Goal: Task Accomplishment & Management: Complete application form

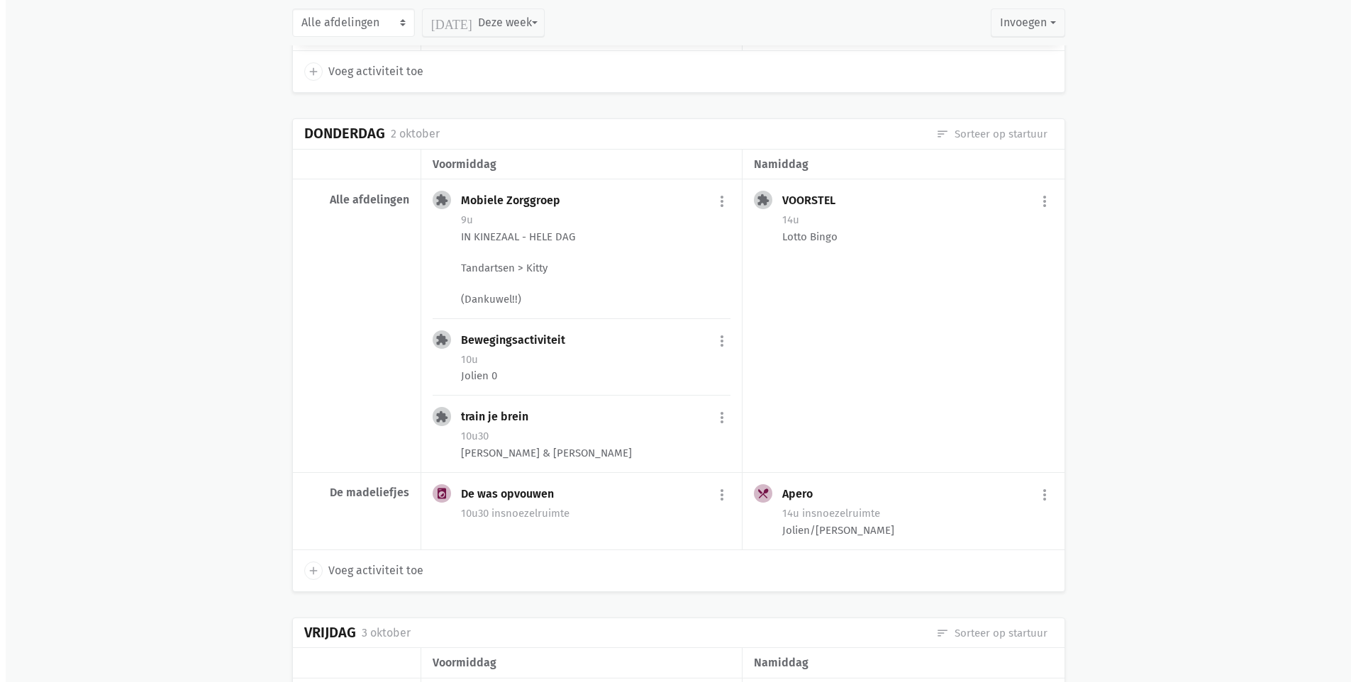
scroll to position [922, 0]
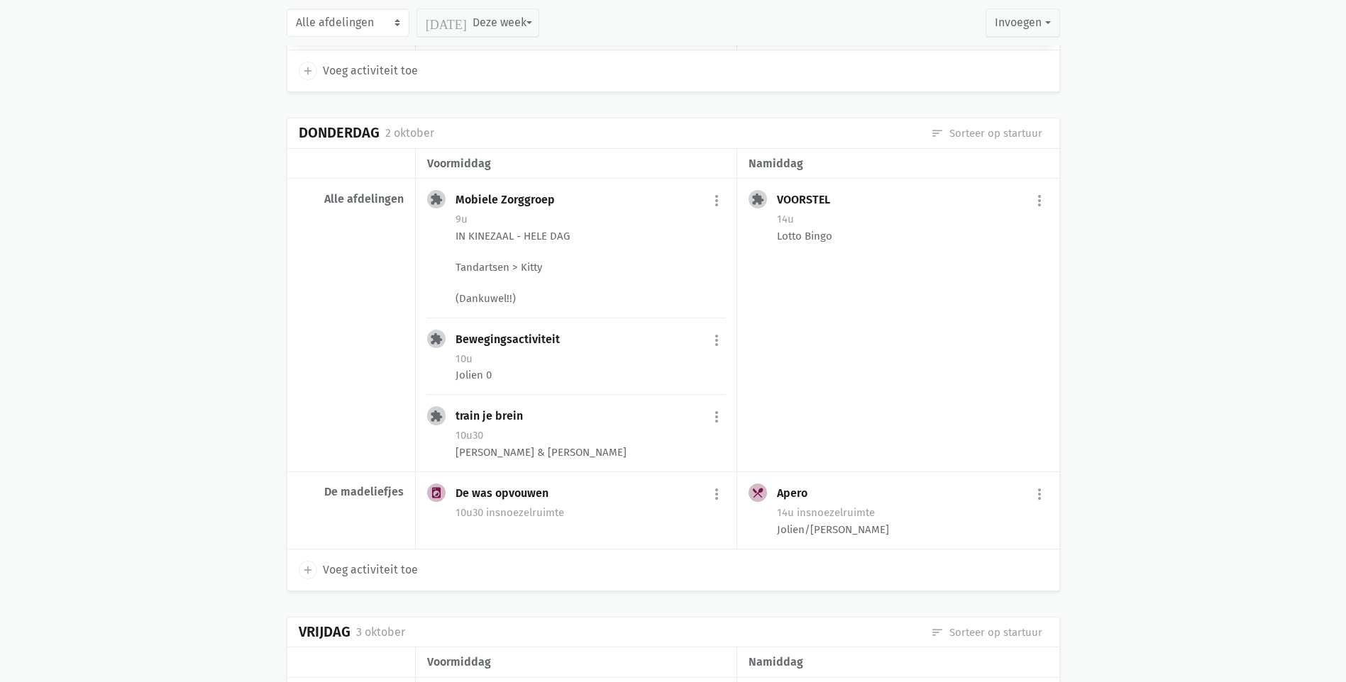
click at [368, 573] on span "Voeg activiteit toe" at bounding box center [370, 570] width 95 height 18
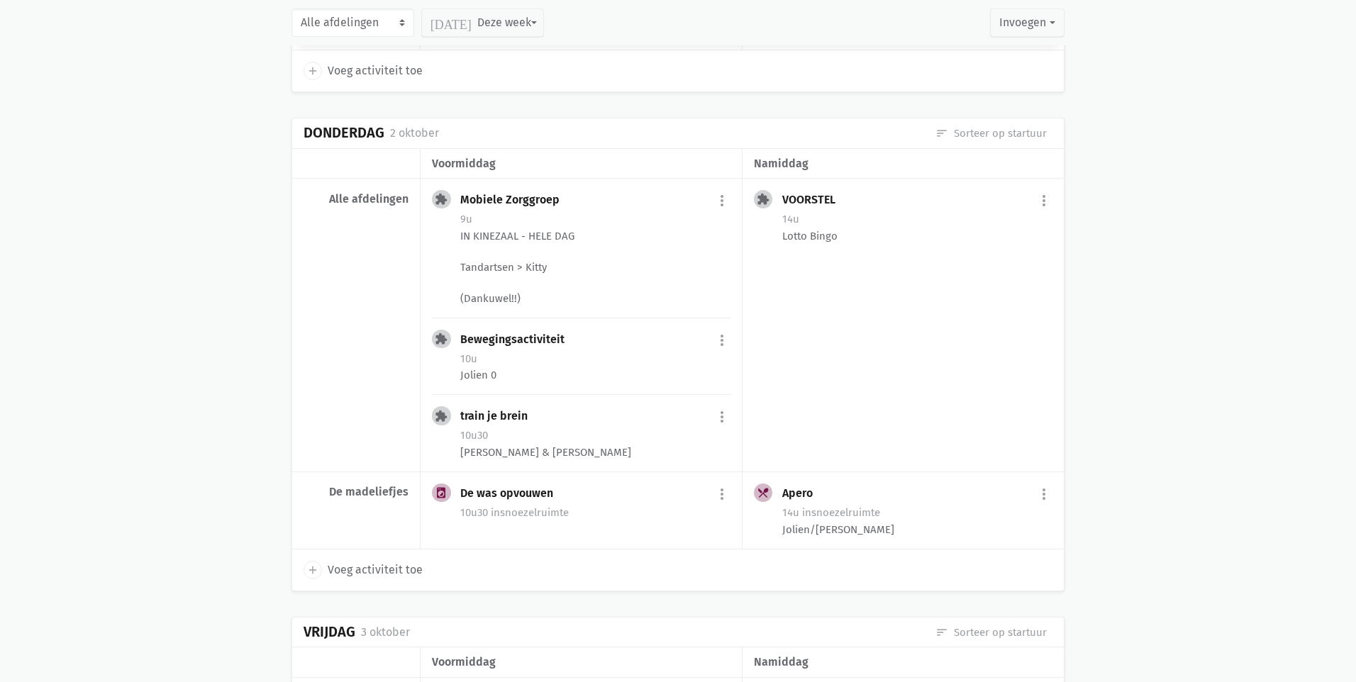
select select "14:00"
select select "15:00"
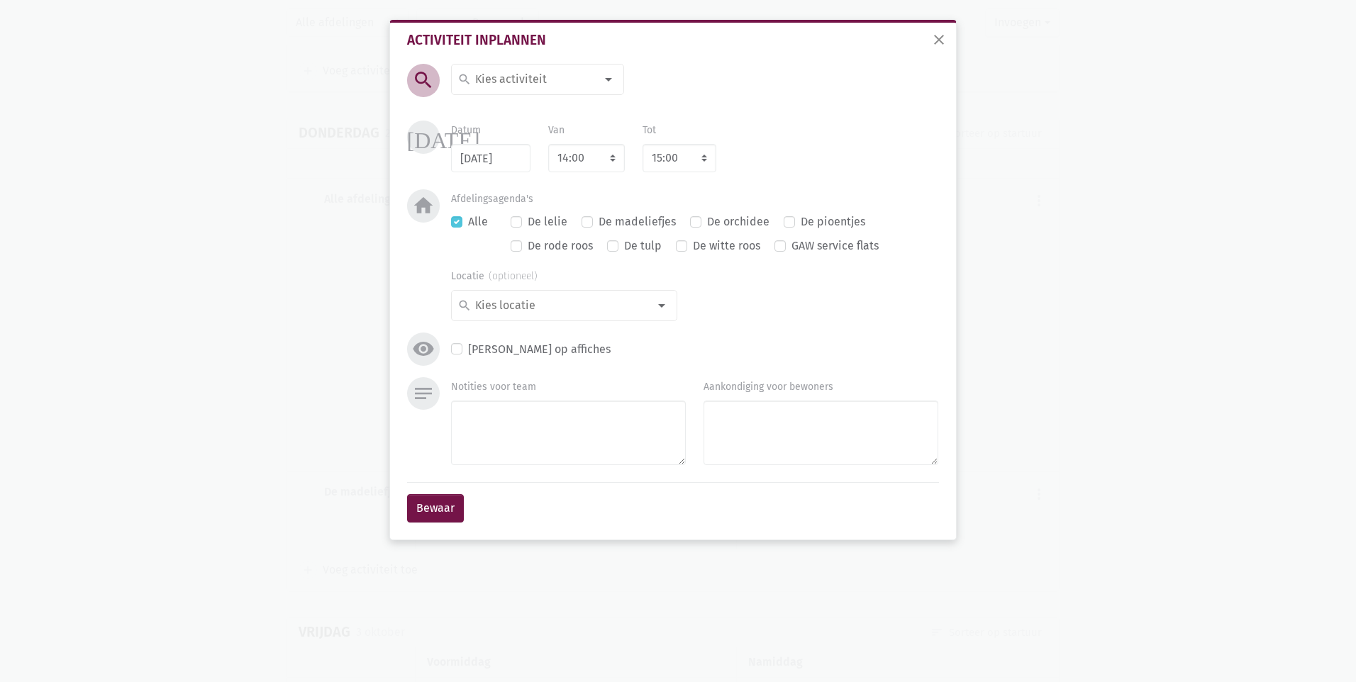
click at [559, 82] on input at bounding box center [534, 79] width 123 height 18
type input "verlo"
click at [494, 135] on label "verlof" at bounding box center [490, 132] width 30 height 18
click at [554, 445] on textarea "Notities voor team" at bounding box center [568, 433] width 235 height 65
type textarea "[PERSON_NAME]"
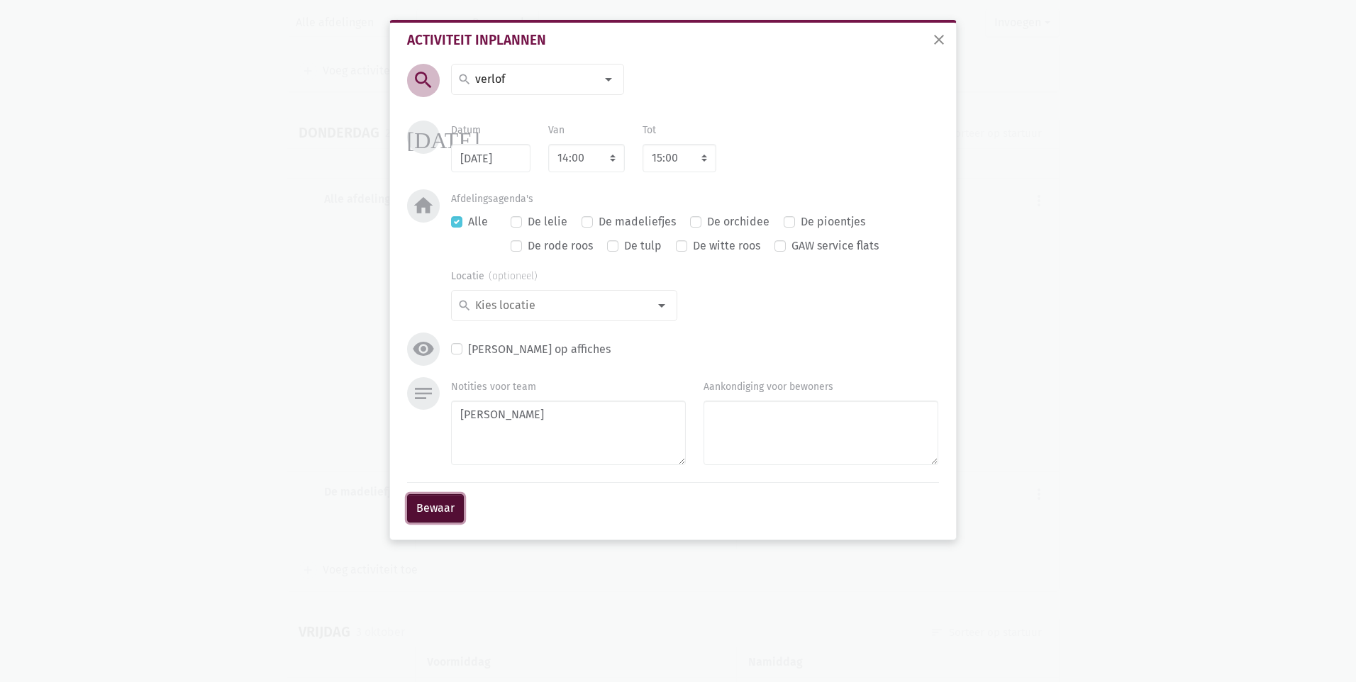
click at [433, 508] on button "Bewaar" at bounding box center [435, 508] width 57 height 28
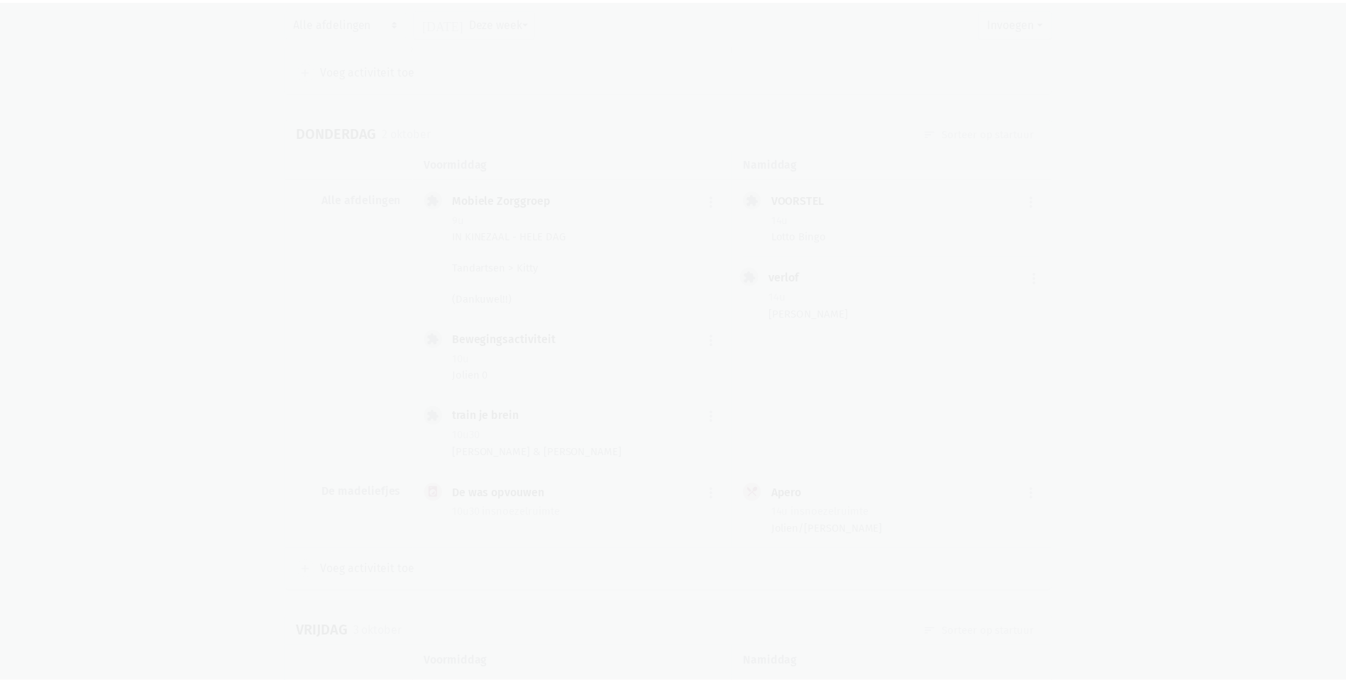
scroll to position [902, 0]
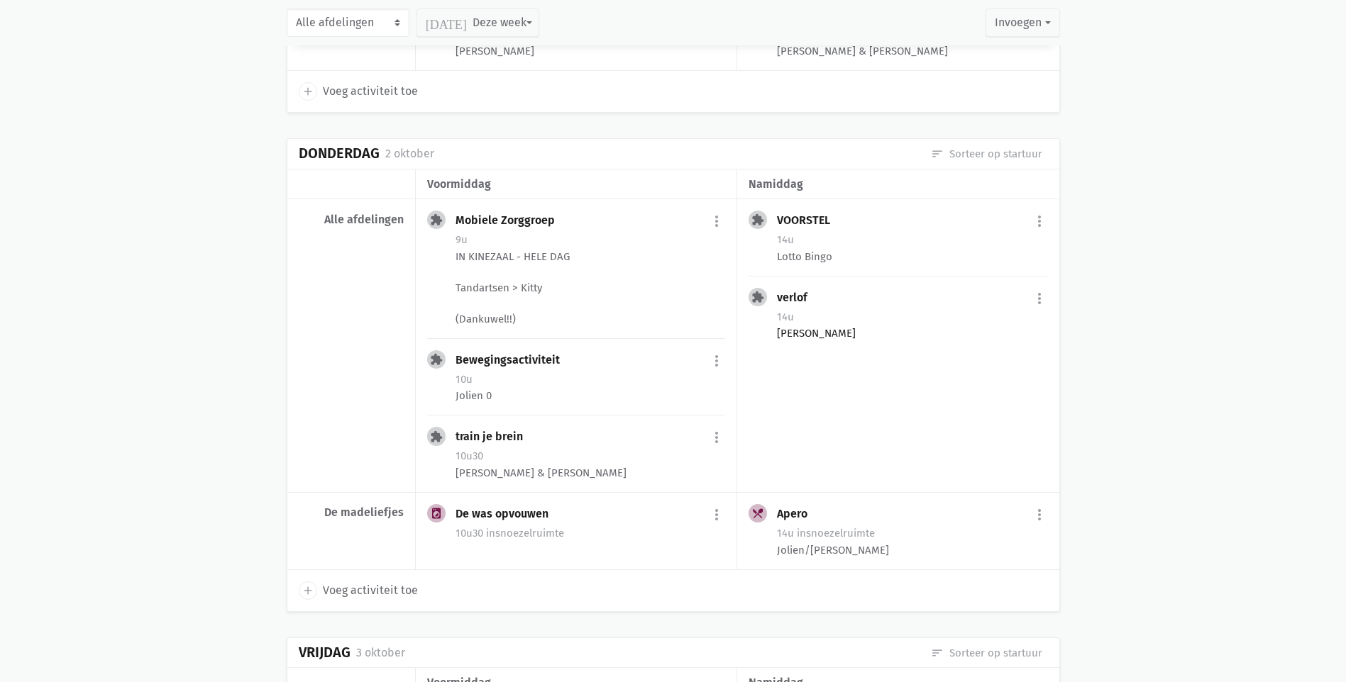
click at [802, 326] on div "[PERSON_NAME]" at bounding box center [912, 334] width 270 height 16
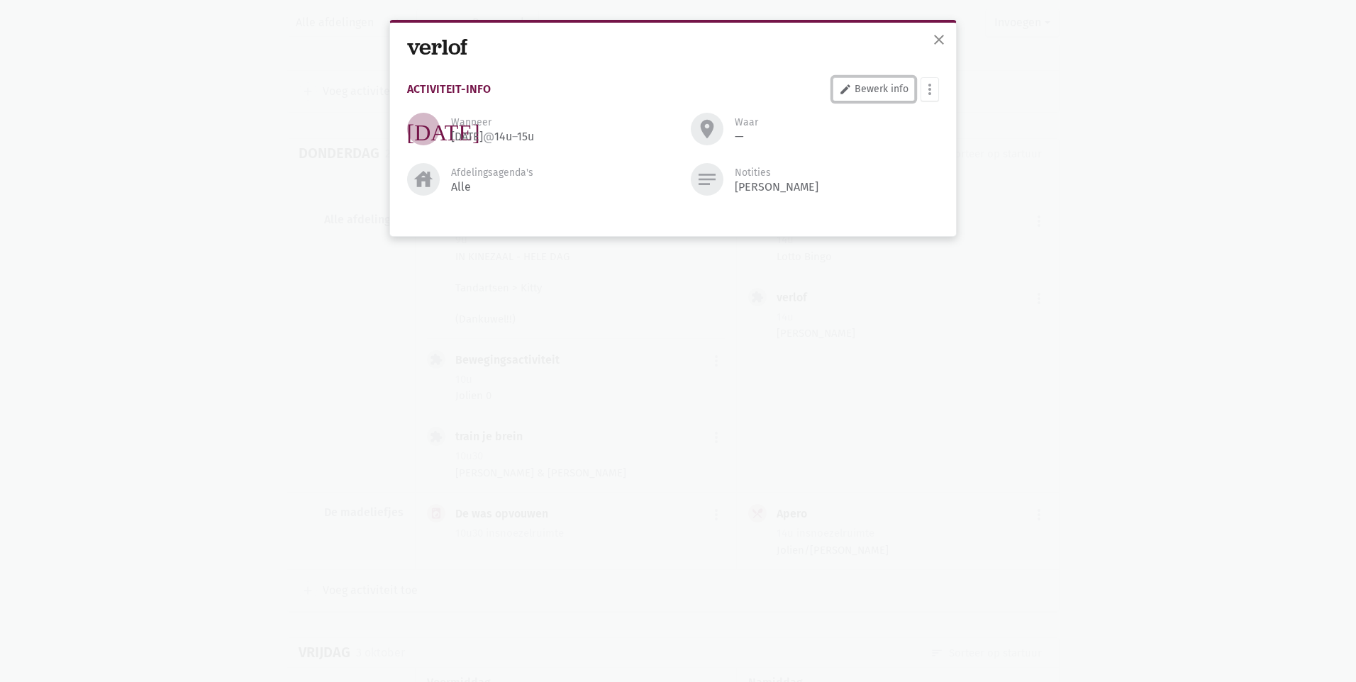
click at [869, 82] on link "edit Bewerk info" at bounding box center [874, 89] width 82 height 24
select select "14:00"
select select "15:00"
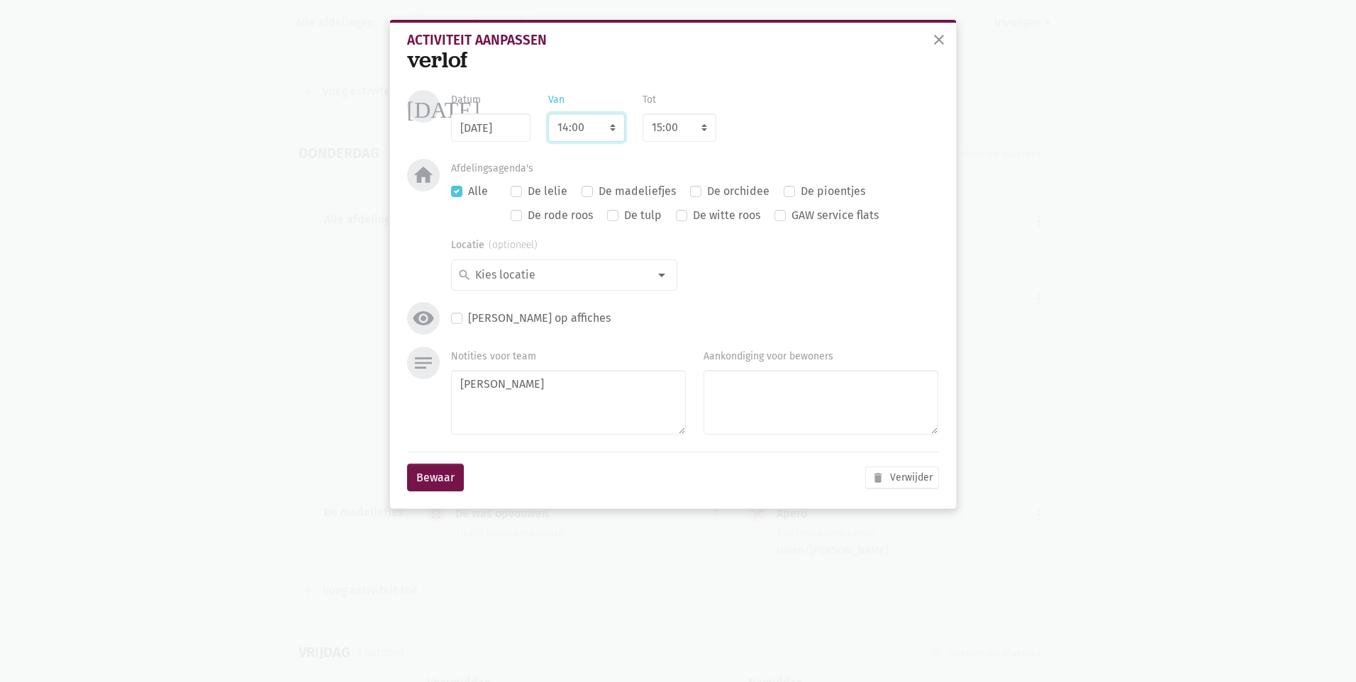
click at [596, 128] on select "7:00 7:15 7:30 7:45 8:00 8:15 8:30 8:45 9:00 9:15 9:30 9:45 10:00 10:15 10:30 1…" at bounding box center [586, 128] width 77 height 28
select select "8:00"
click at [548, 114] on select "7:00 7:15 7:30 7:45 8:00 8:15 8:30 8:45 9:00 9:15 9:30 9:45 10:00 10:15 10:30 1…" at bounding box center [586, 128] width 77 height 28
select select "9:00"
click at [431, 482] on button "Bewaar" at bounding box center [435, 478] width 57 height 28
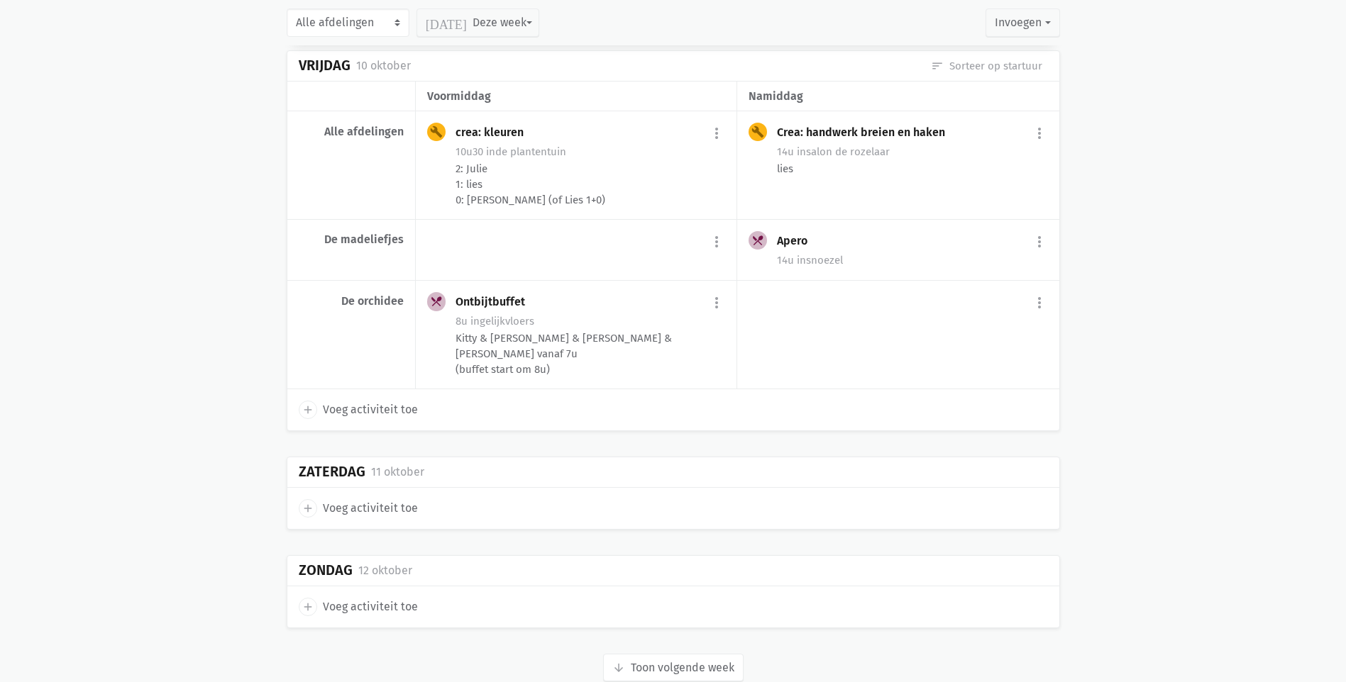
scroll to position [4357, 0]
click at [686, 652] on button "arrow_downward Week wordt geladen Toon volgende week" at bounding box center [673, 666] width 140 height 28
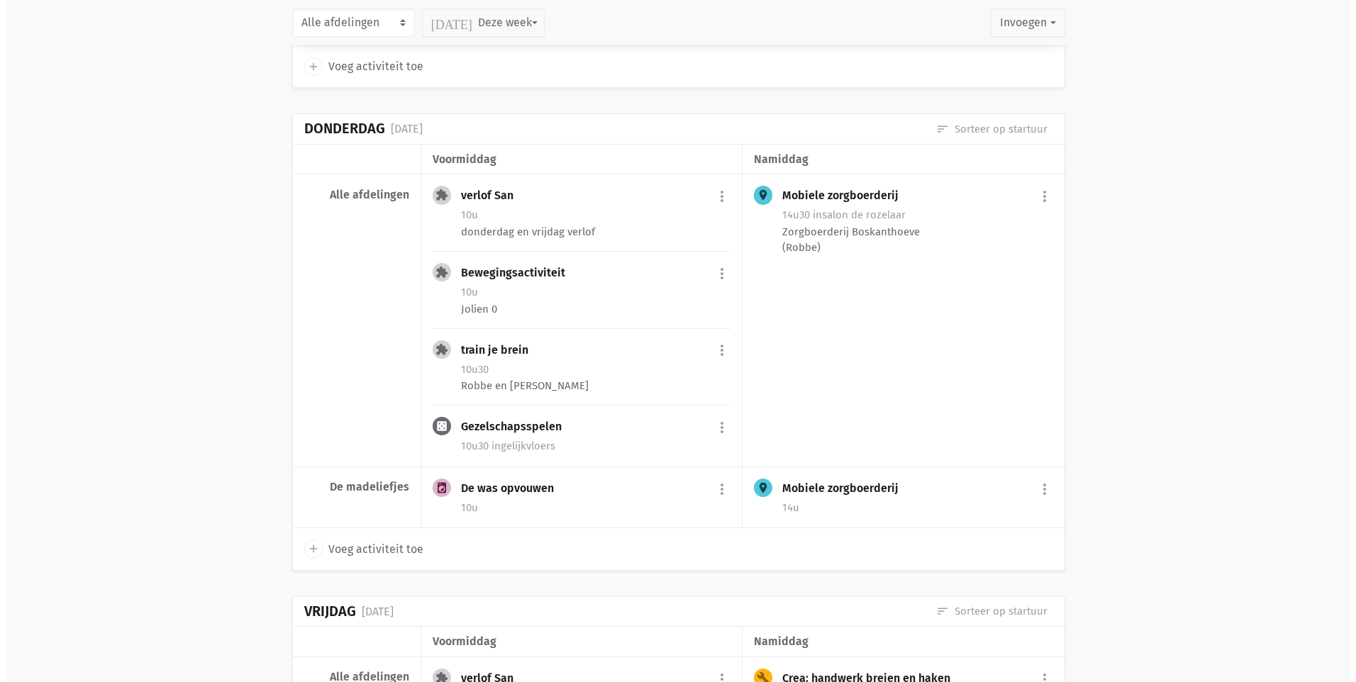
scroll to position [6130, 0]
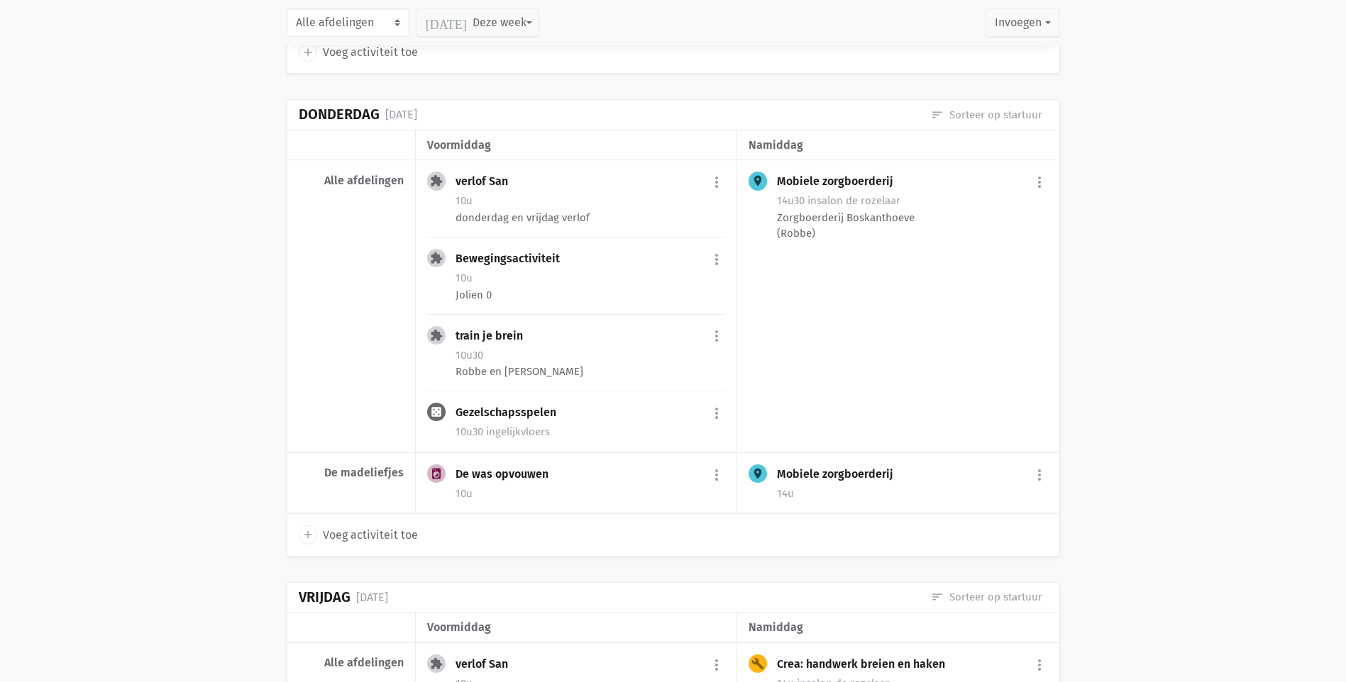
click at [353, 526] on span "Voeg activiteit toe" at bounding box center [370, 535] width 95 height 18
select select "14:00"
select select "15:00"
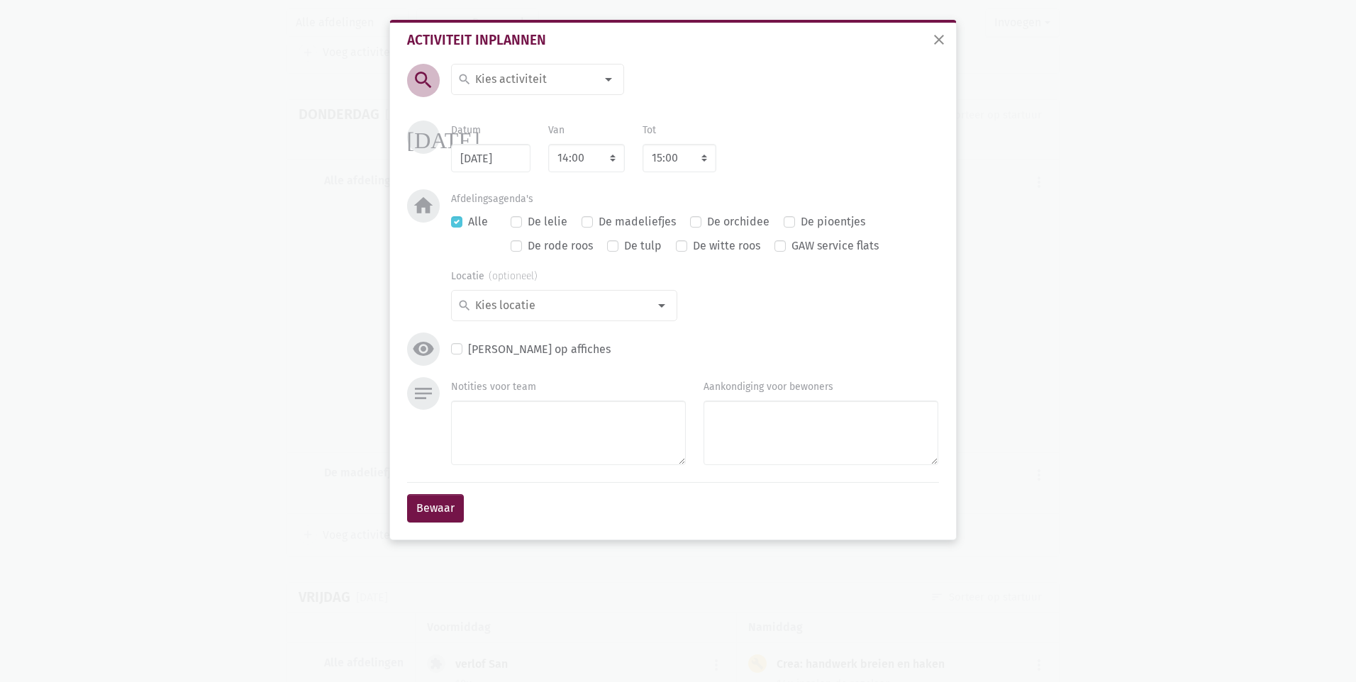
click at [511, 78] on input at bounding box center [534, 79] width 123 height 18
type input "verlof"
click at [502, 158] on label "verlof" at bounding box center [490, 155] width 30 height 18
click at [579, 157] on select "7:00 7:15 7:30 7:45 8:00 8:15 8:30 8:45 9:00 9:15 9:30 9:45 10:00 10:15 10:30 1…" at bounding box center [586, 158] width 77 height 28
select select "8:00"
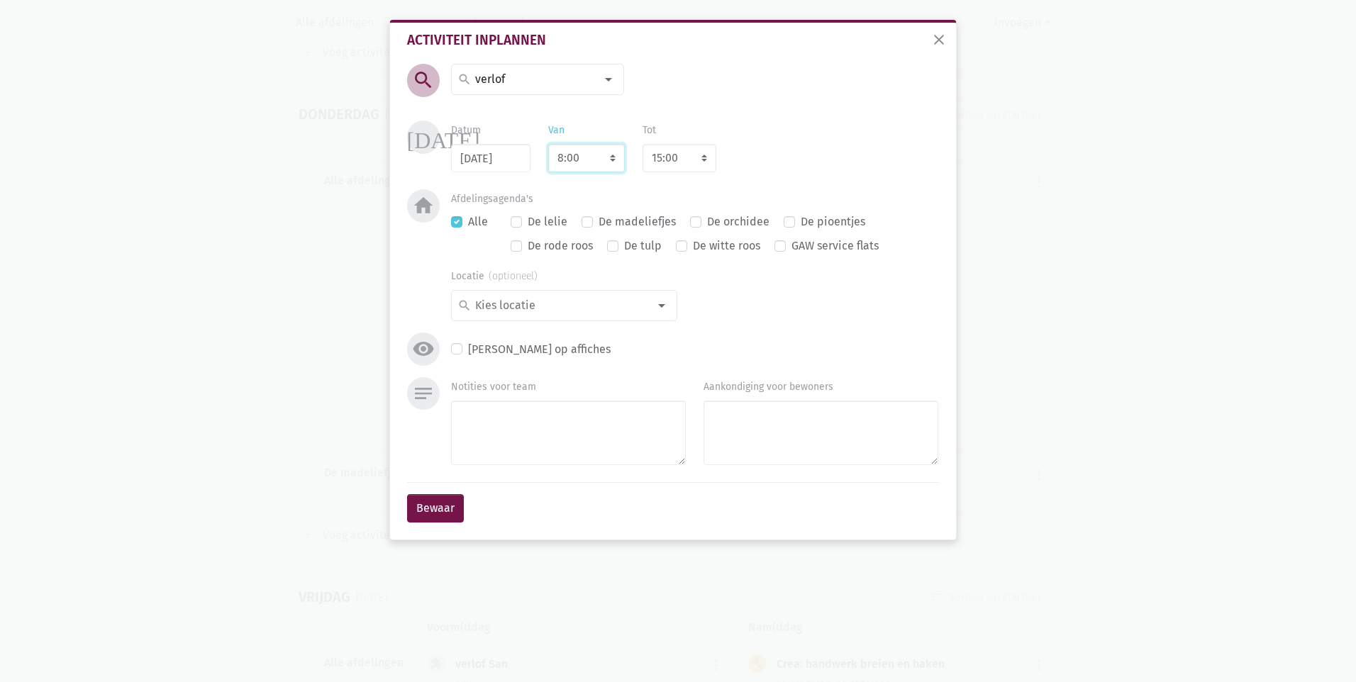
click at [548, 144] on select "7:00 7:15 7:30 7:45 8:00 8:15 8:30 8:45 9:00 9:15 9:30 9:45 10:00 10:15 10:30 1…" at bounding box center [586, 158] width 77 height 28
select select "9:00"
click at [522, 430] on textarea "Notities voor team" at bounding box center [568, 433] width 235 height 65
click at [555, 411] on textarea "[PERSON_NAME] verlof maar kom zeker af met de dieren :)" at bounding box center [568, 433] width 235 height 65
type textarea "[PERSON_NAME] verlof maar ik kom zeker af met de dieren :)"
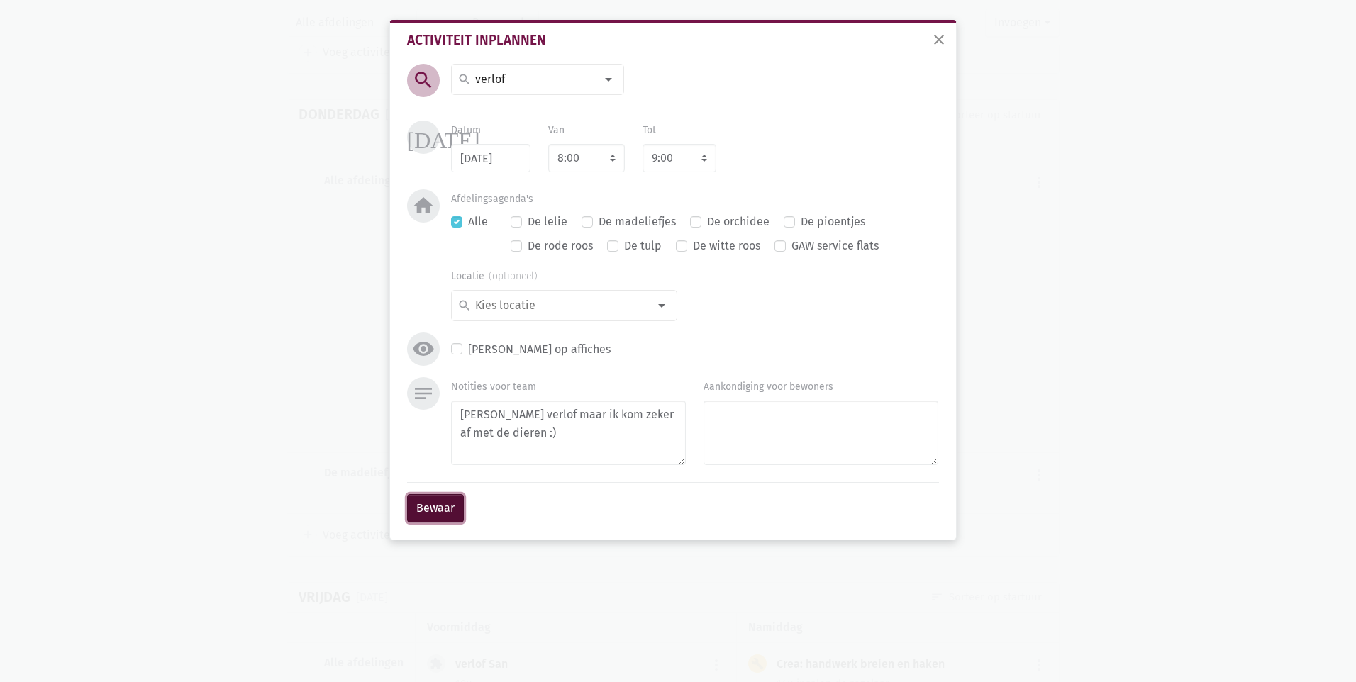
click at [435, 513] on button "Bewaar" at bounding box center [435, 508] width 57 height 28
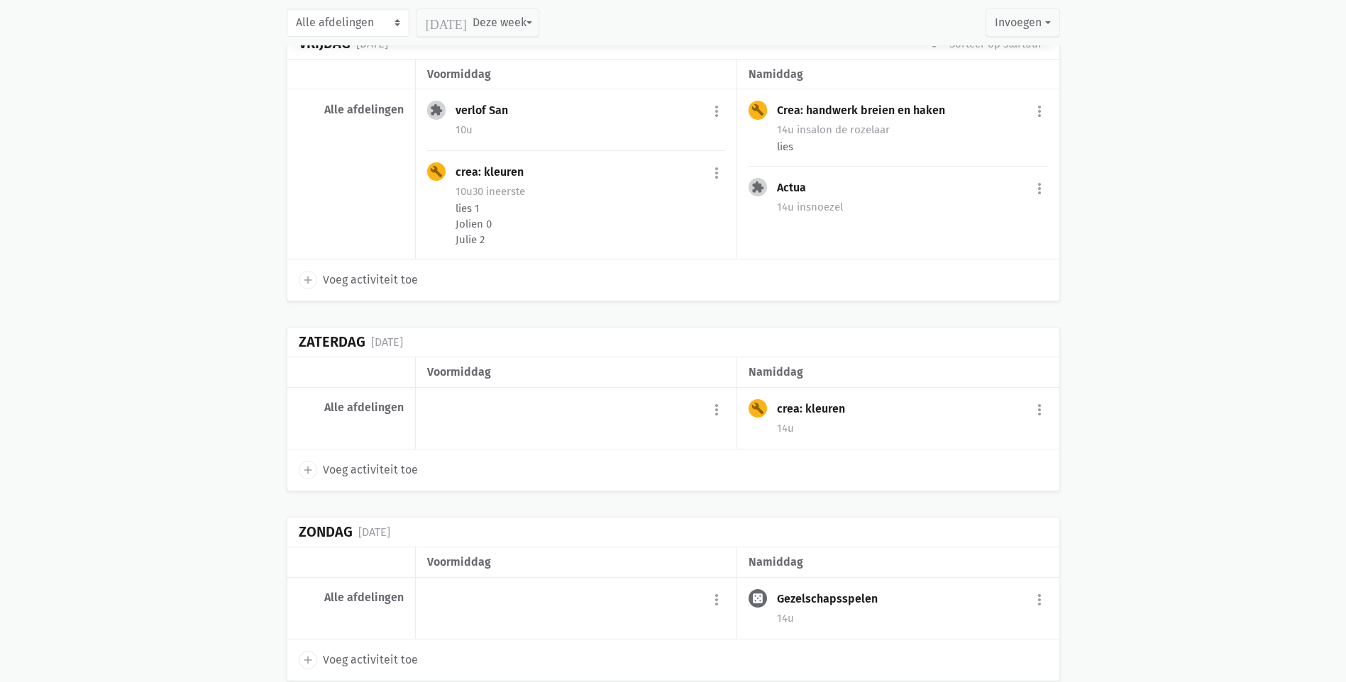
scroll to position [6816, 0]
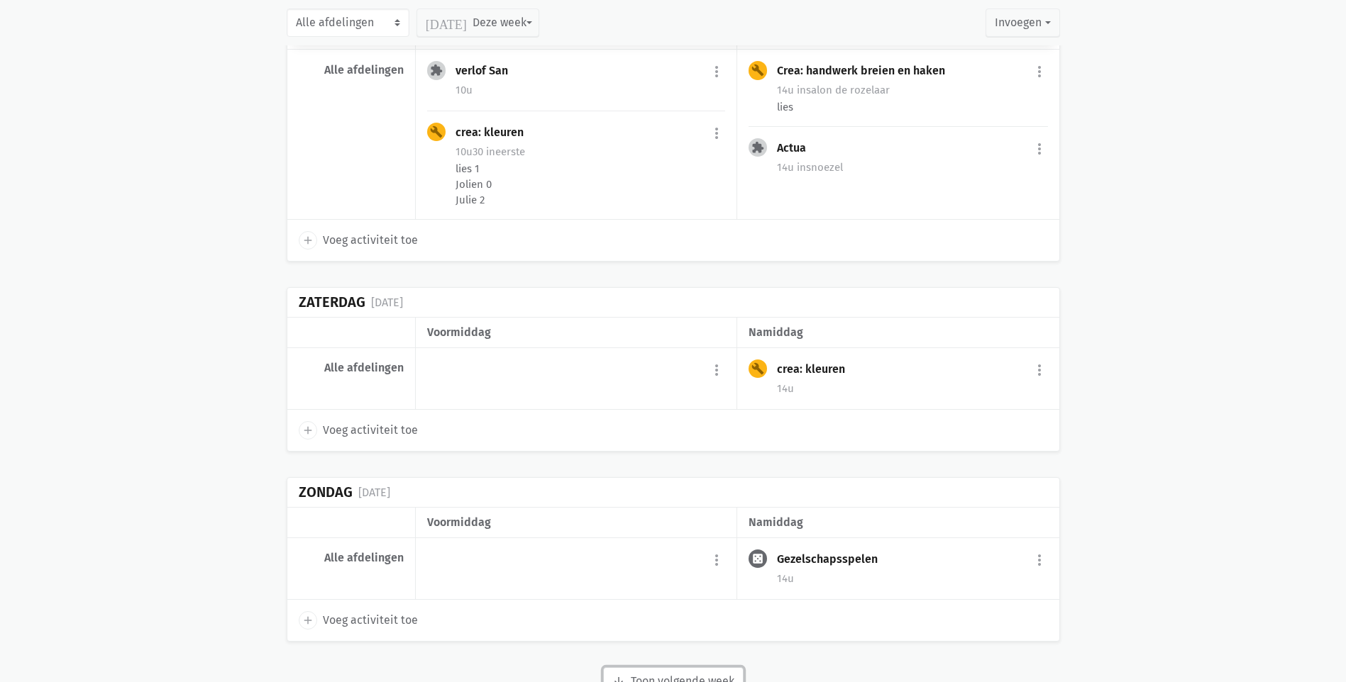
click at [648, 668] on button "arrow_downward Week wordt geladen Toon volgende week" at bounding box center [673, 682] width 140 height 28
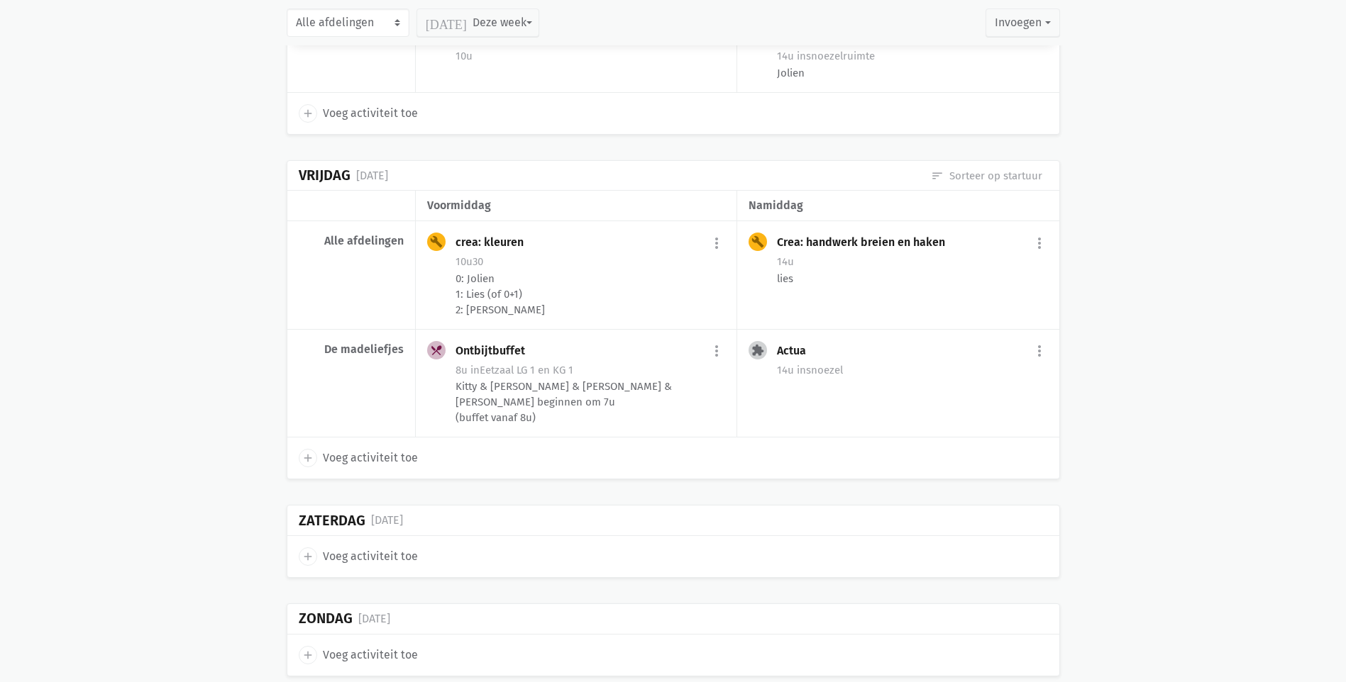
scroll to position [8896, 0]
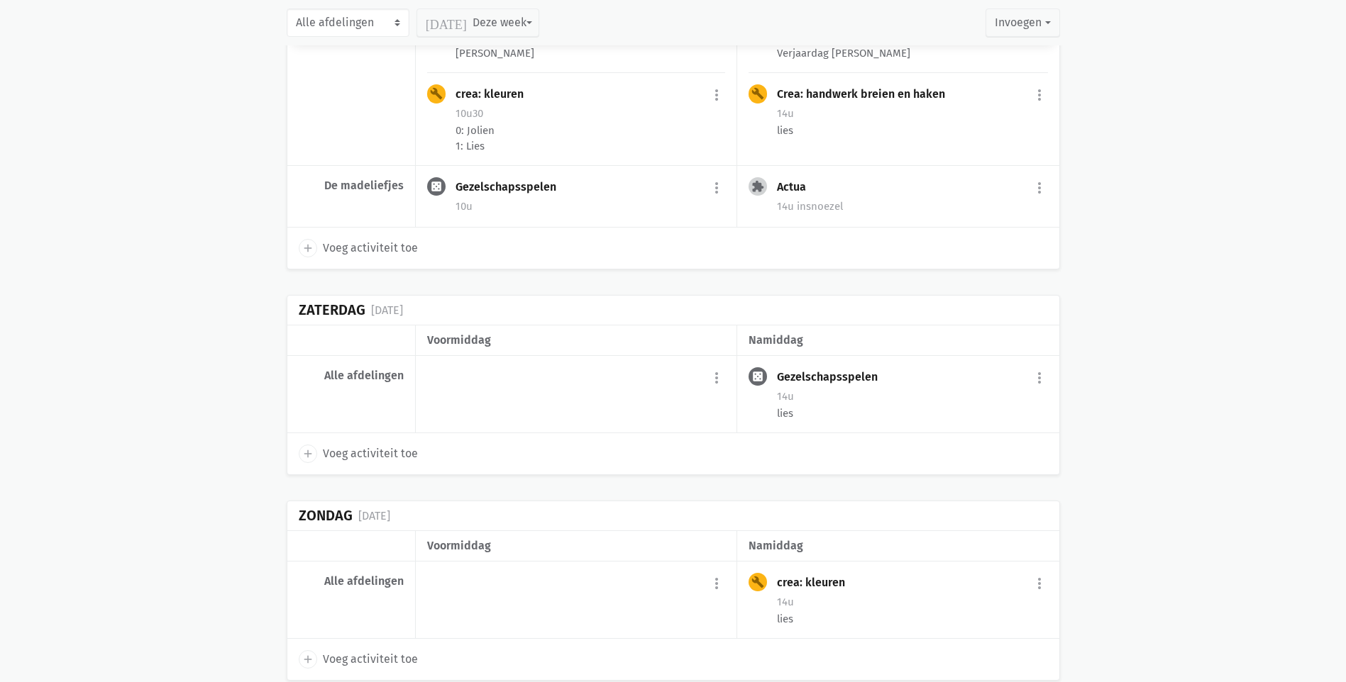
scroll to position [11264, 0]
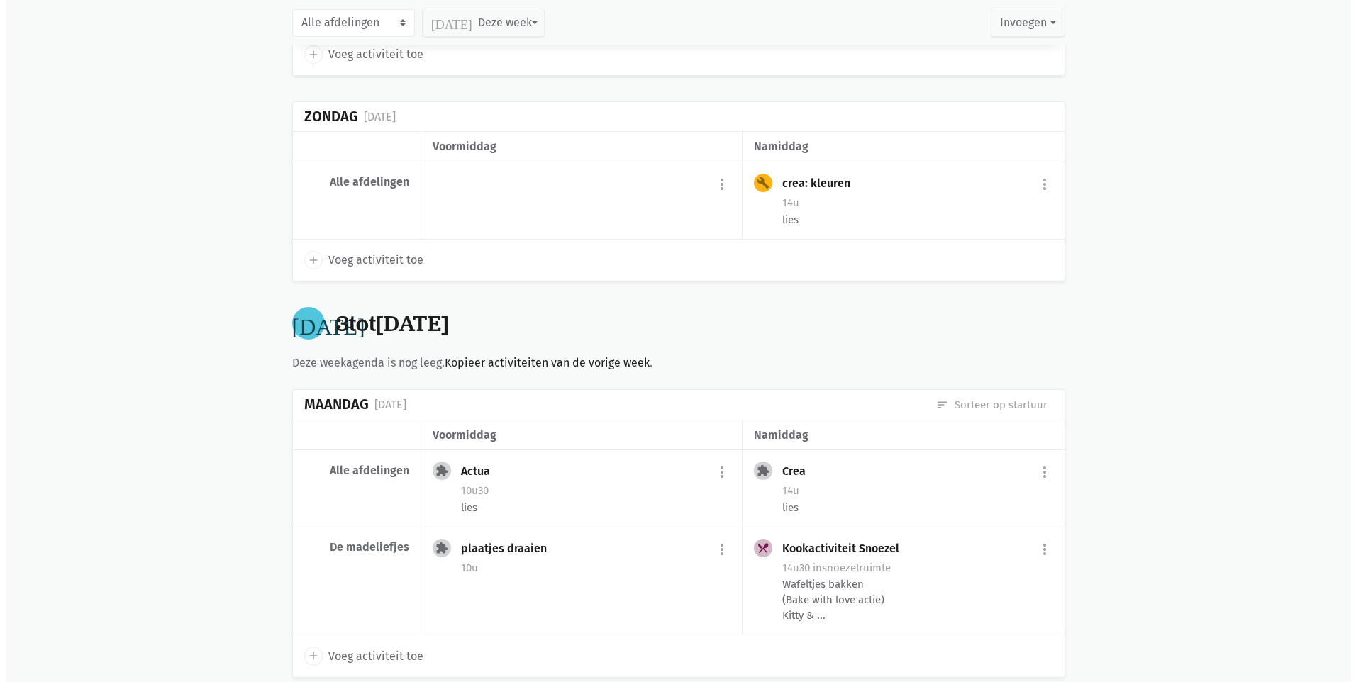
scroll to position [11690, 0]
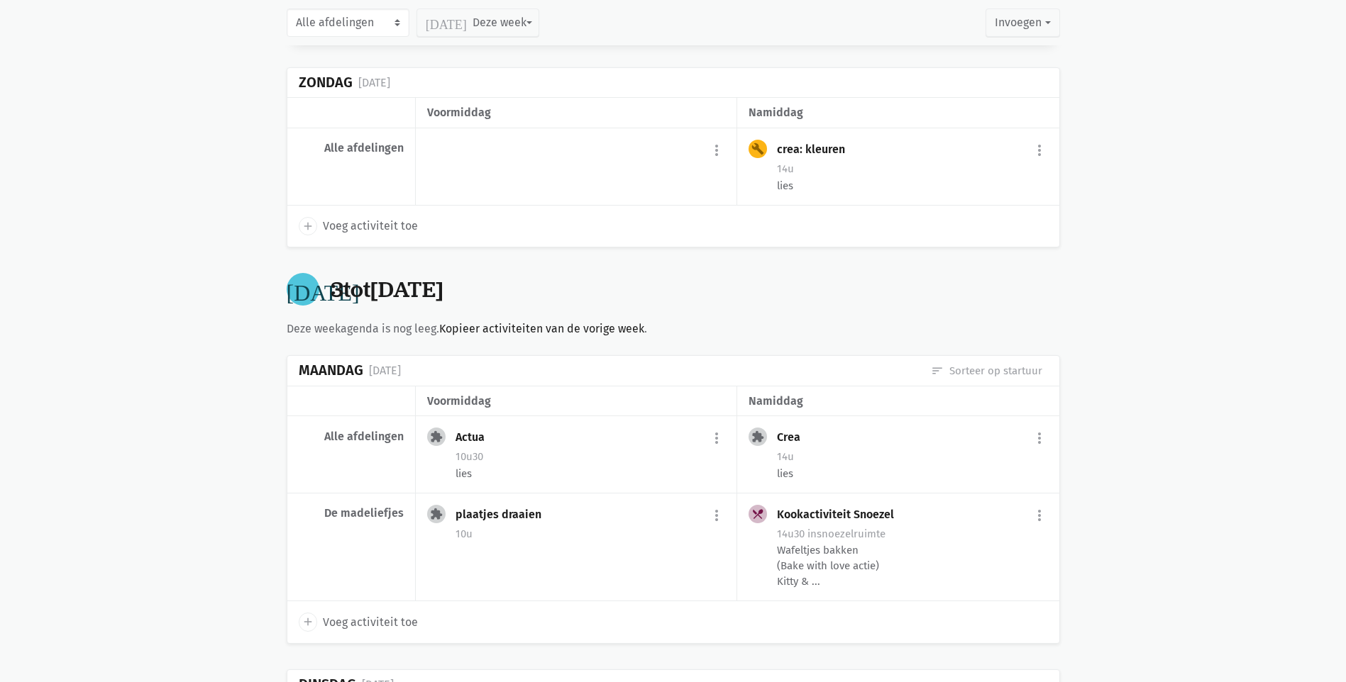
click at [372, 614] on span "Voeg activiteit toe" at bounding box center [370, 623] width 95 height 18
select select "14:00"
select select "15:00"
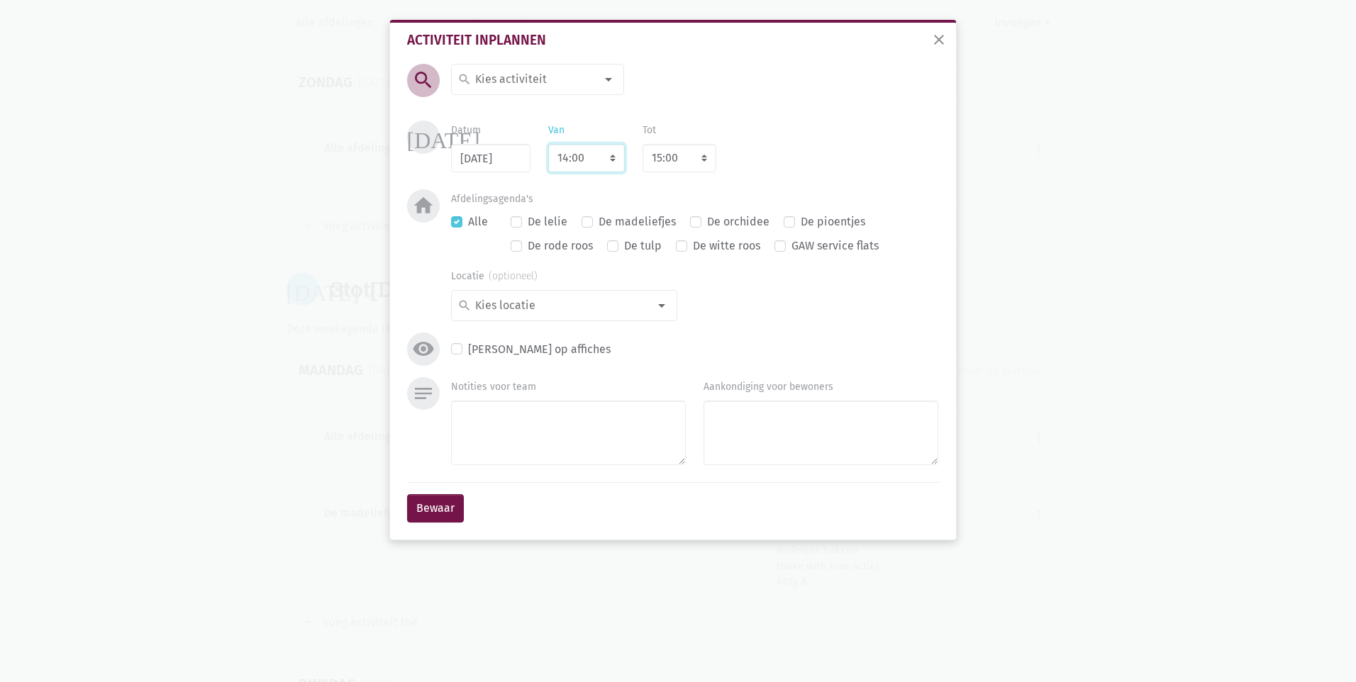
click at [580, 155] on select "7:00 7:15 7:30 7:45 8:00 8:15 8:30 8:45 9:00 9:15 9:30 9:45 10:00 10:15 10:30 1…" at bounding box center [586, 158] width 77 height 28
select select "9:00"
click at [548, 144] on select "7:00 7:15 7:30 7:45 8:00 8:15 8:30 8:45 9:00 9:15 9:30 9:45 10:00 10:15 10:30 1…" at bounding box center [586, 158] width 77 height 28
select select "10:00"
click at [590, 155] on select "7:00 7:15 7:30 7:45 8:00 8:15 8:30 8:45 9:00 9:15 9:30 9:45 10:00 10:15 10:30 1…" at bounding box center [586, 158] width 77 height 28
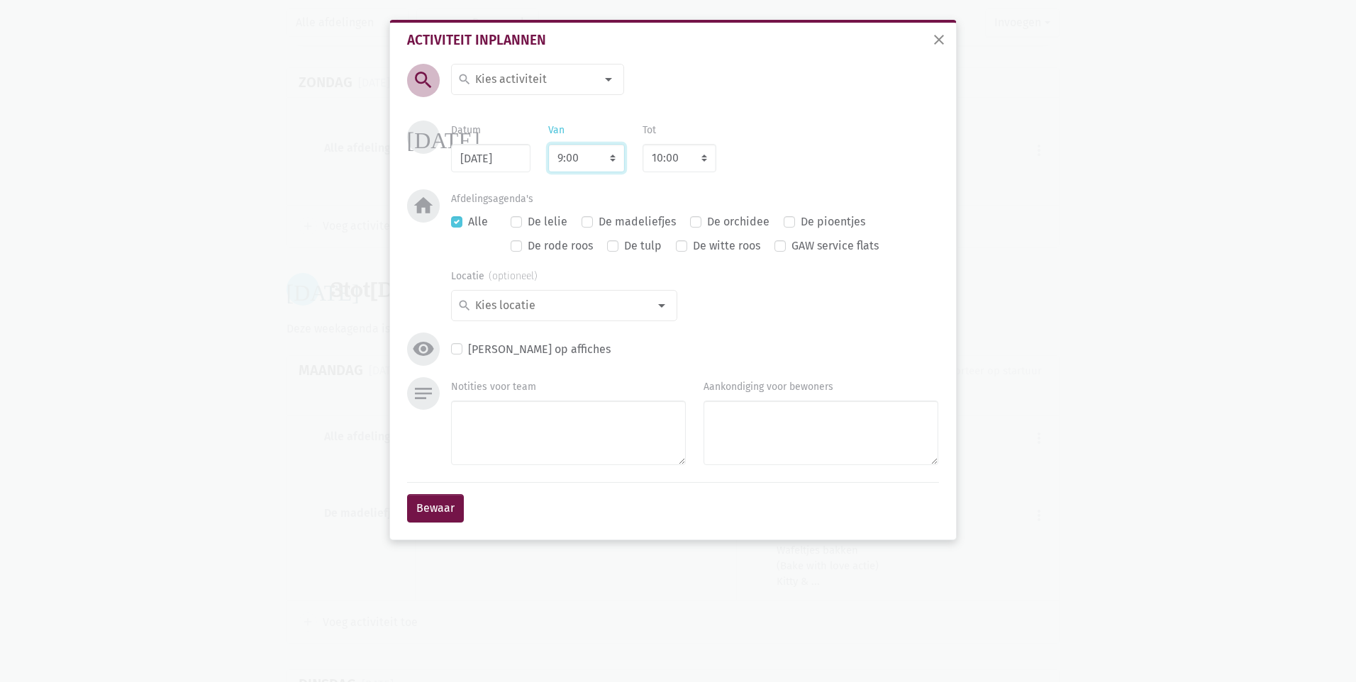
select select "8:00"
click at [548, 144] on select "7:00 7:15 7:30 7:45 8:00 8:15 8:30 8:45 9:00 9:15 9:30 9:45 10:00 10:15 10:30 1…" at bounding box center [586, 158] width 77 height 28
select select "9:00"
click at [614, 77] on div at bounding box center [609, 79] width 28 height 28
type input "verlof"
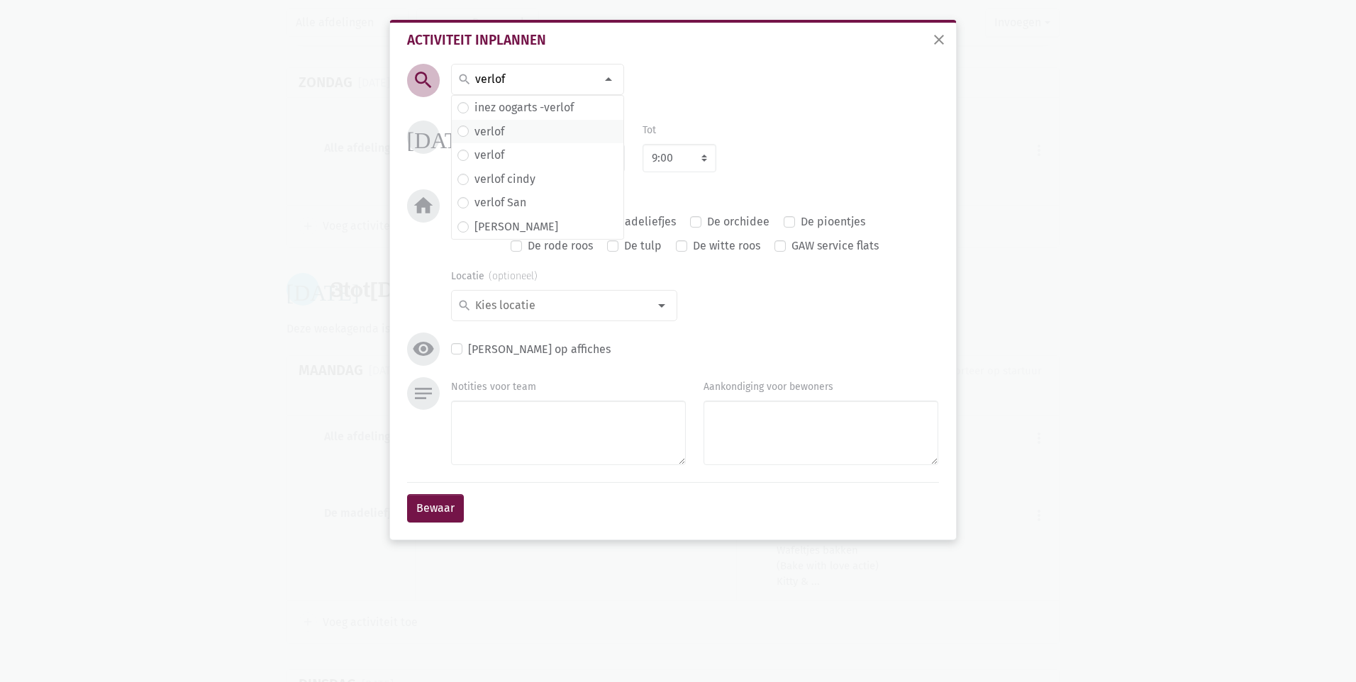
click at [506, 131] on span "verlof" at bounding box center [538, 132] width 160 height 18
click at [441, 506] on button "Bewaar" at bounding box center [435, 508] width 57 height 28
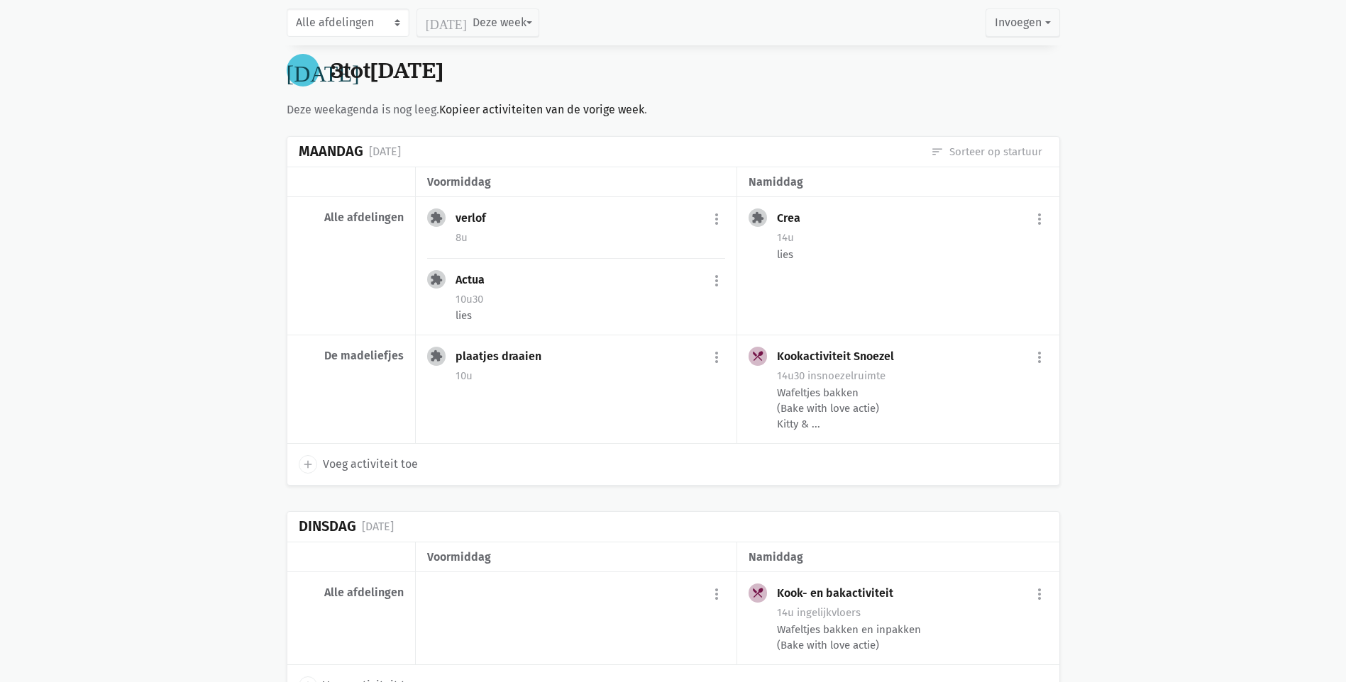
scroll to position [11838, 0]
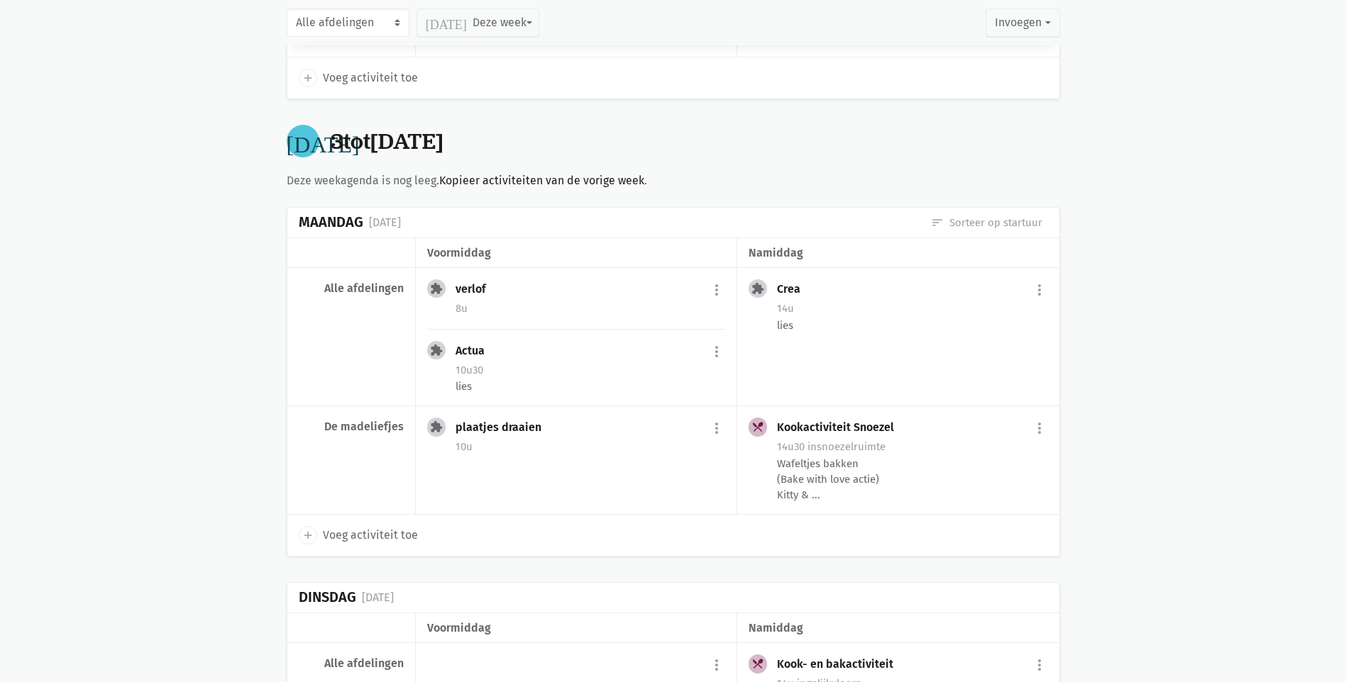
click at [531, 280] on div "verlof more_vert edit Bewerk [PERSON_NAME] fiche [DATE] Plan opnieuw in content…" at bounding box center [590, 291] width 270 height 23
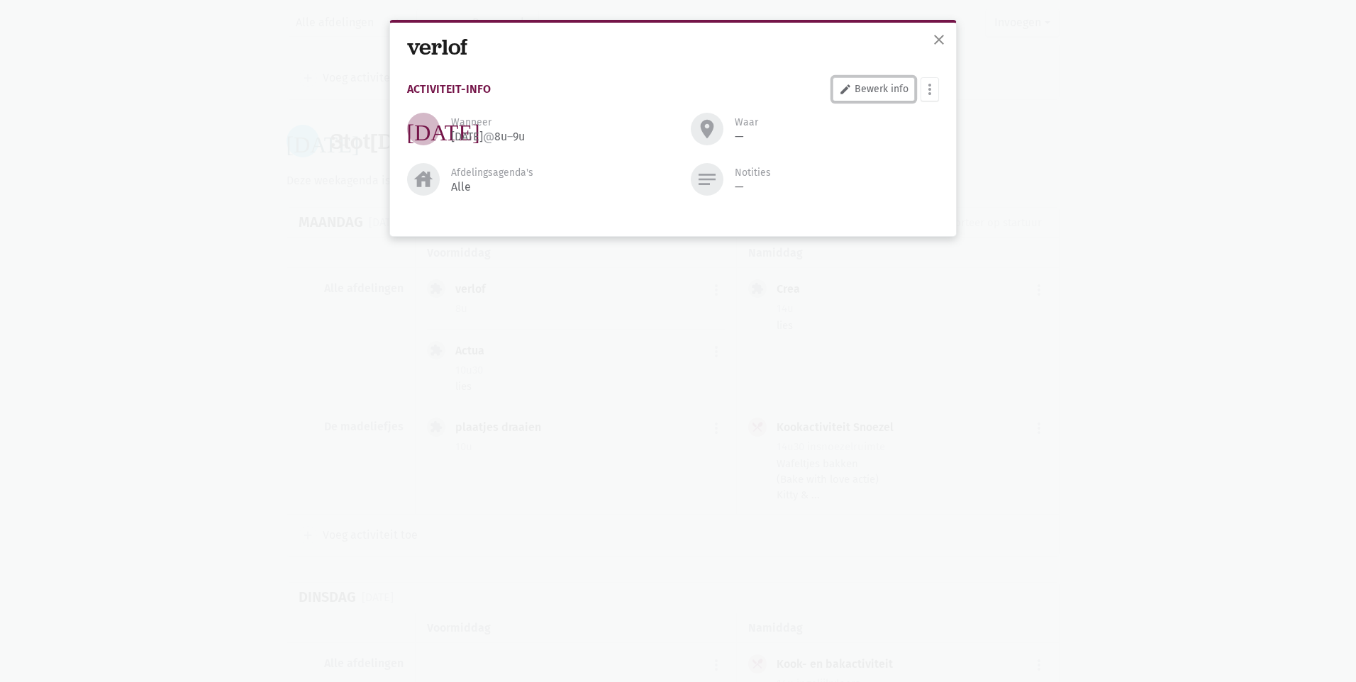
click at [856, 88] on link "edit Bewerk info" at bounding box center [874, 89] width 82 height 24
select select "8:00"
select select "9:00"
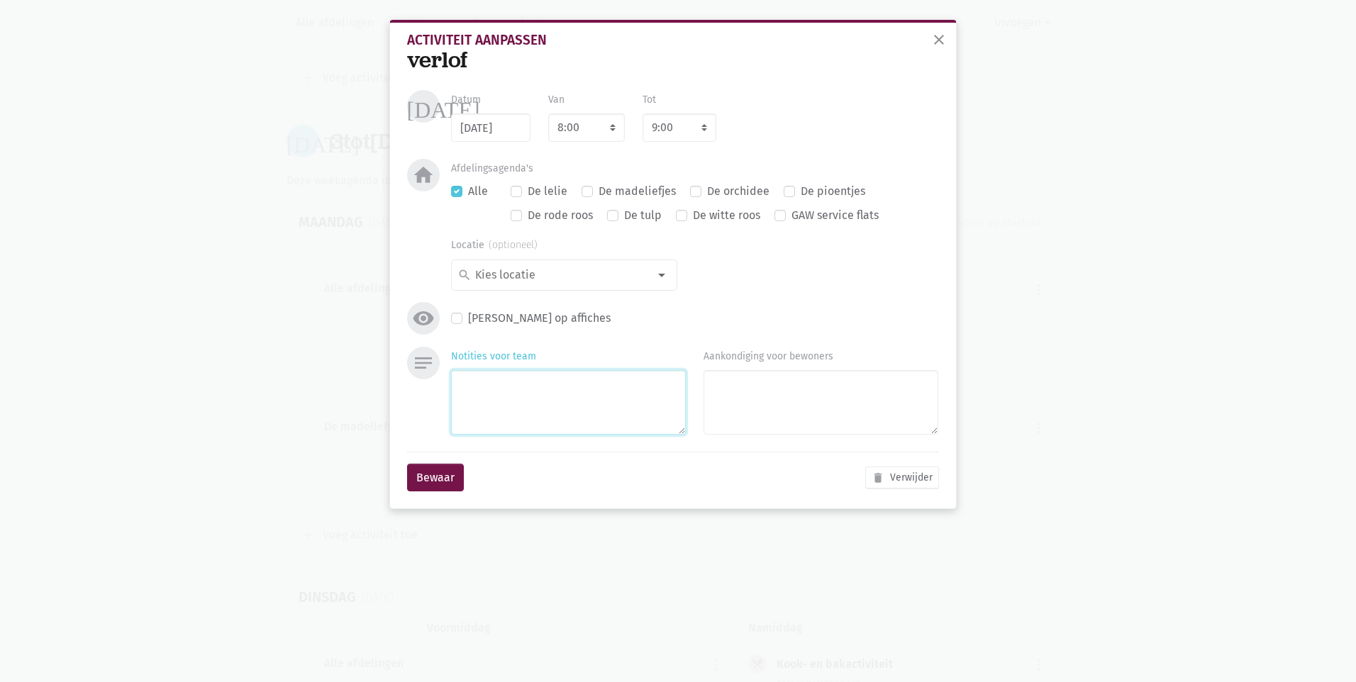
click at [534, 395] on textarea "Notities voor team" at bounding box center [568, 402] width 235 height 65
type textarea "[PERSON_NAME]"
click at [431, 472] on button "Bewaar" at bounding box center [435, 478] width 57 height 28
